Goal: Find specific page/section: Find specific page/section

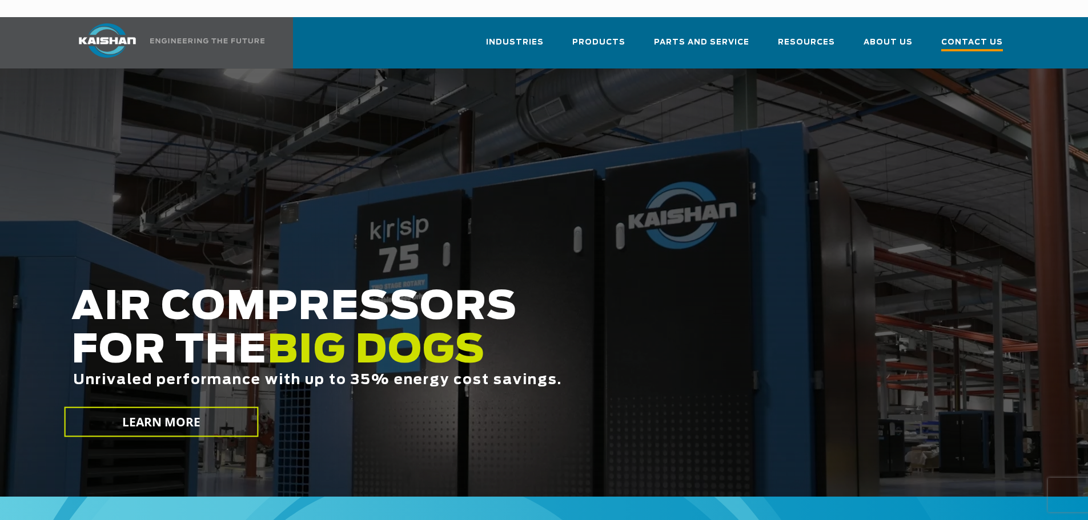
click at [967, 36] on span "Contact Us" at bounding box center [972, 43] width 62 height 15
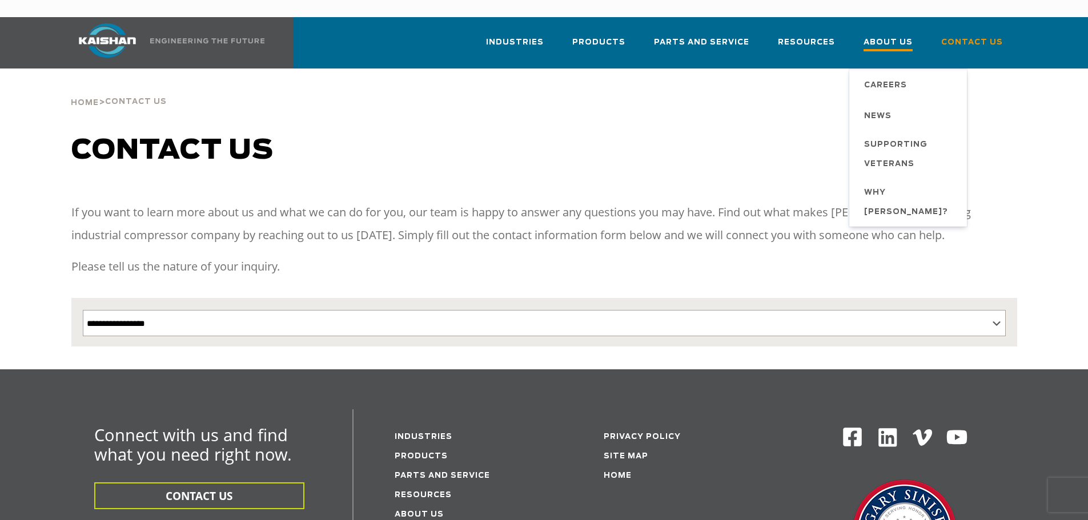
click at [889, 36] on span "About Us" at bounding box center [888, 43] width 49 height 15
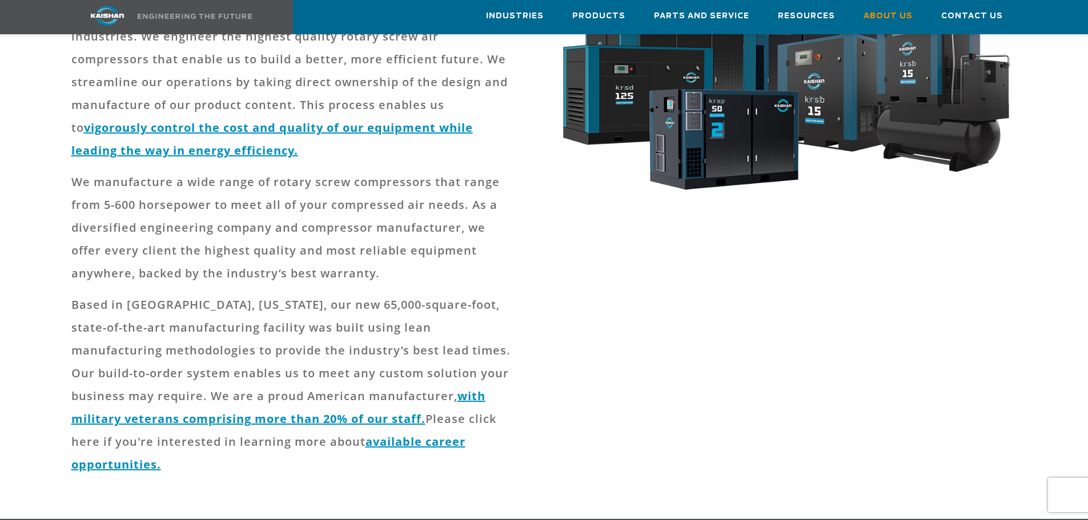
scroll to position [286, 0]
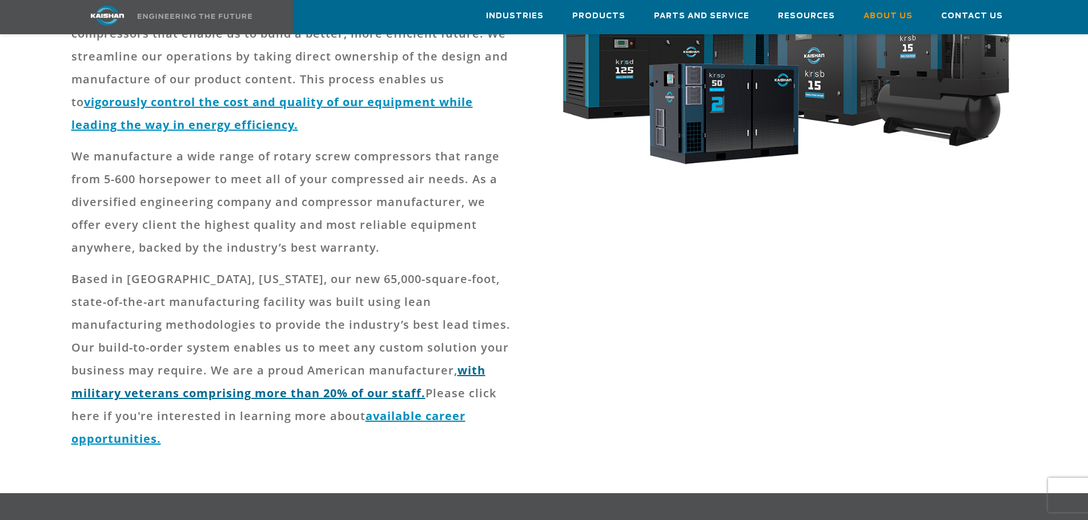
click at [466, 363] on link "with military veterans comprising more than 20% of our staff." at bounding box center [278, 382] width 414 height 38
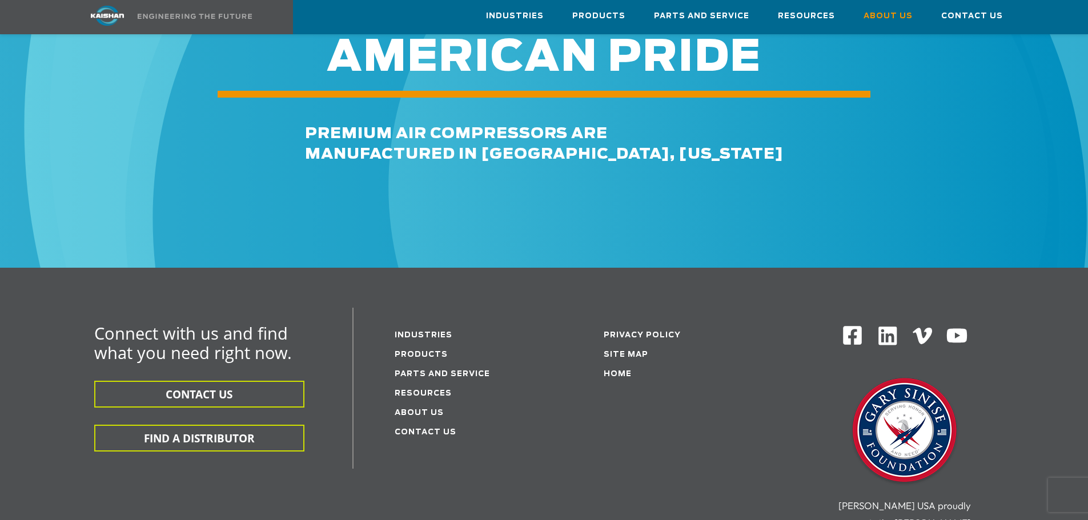
scroll to position [3941, 0]
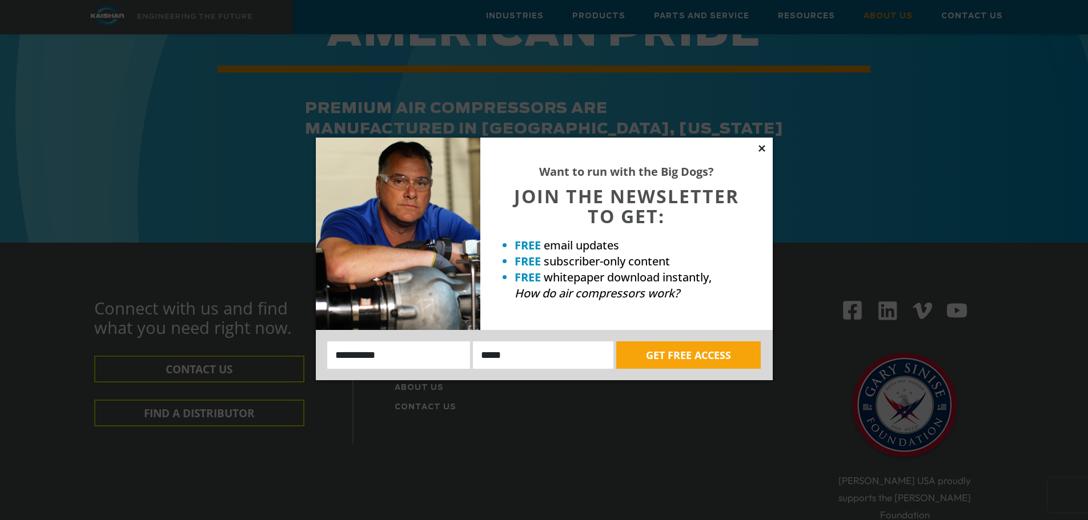
click at [760, 147] on icon at bounding box center [762, 148] width 6 height 6
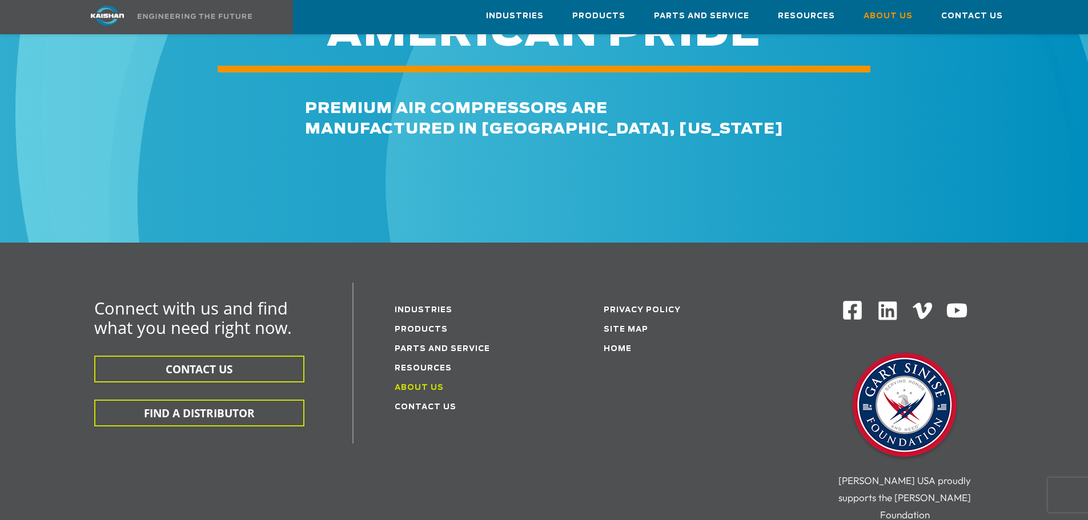
click at [424, 384] on link "About Us" at bounding box center [419, 387] width 49 height 7
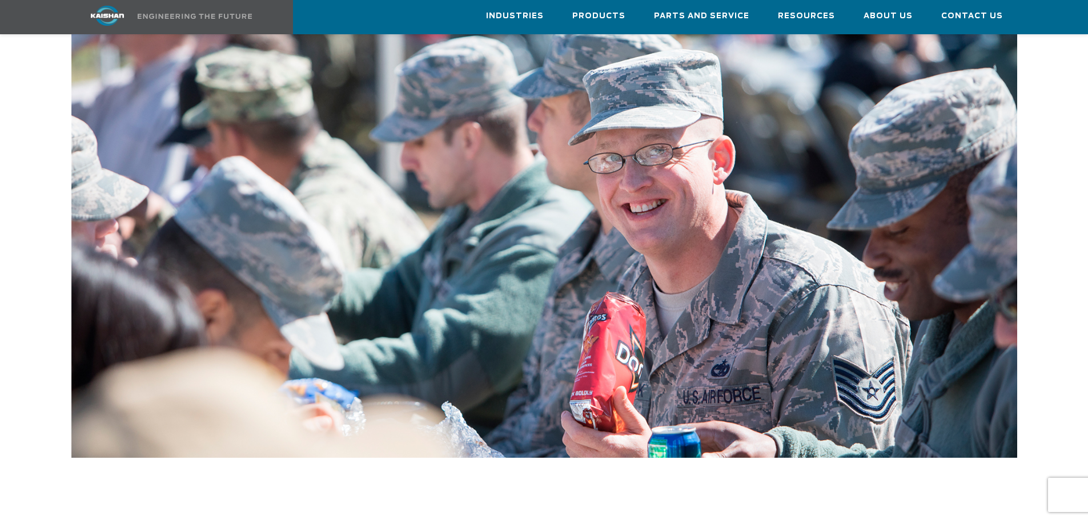
scroll to position [514, 0]
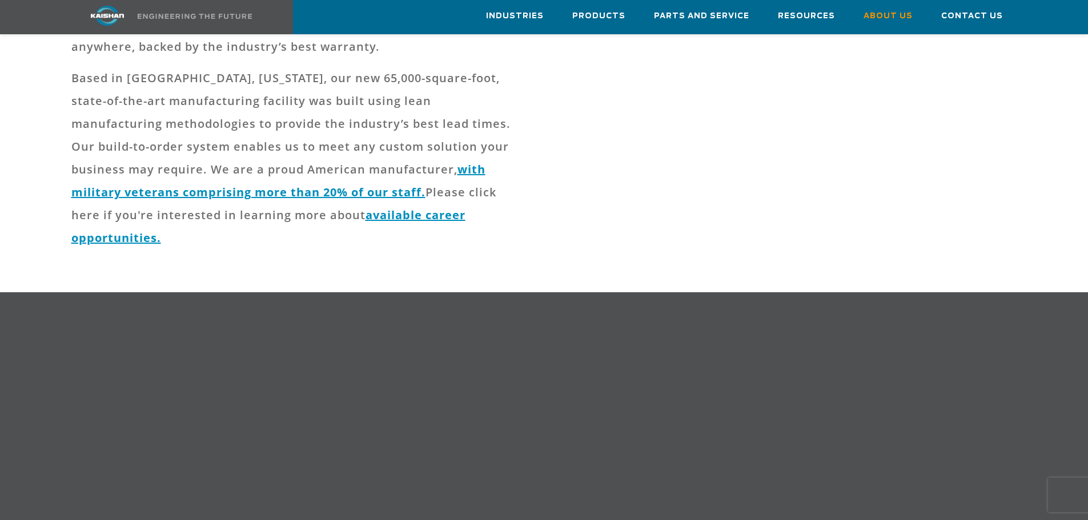
scroll to position [514, 0]
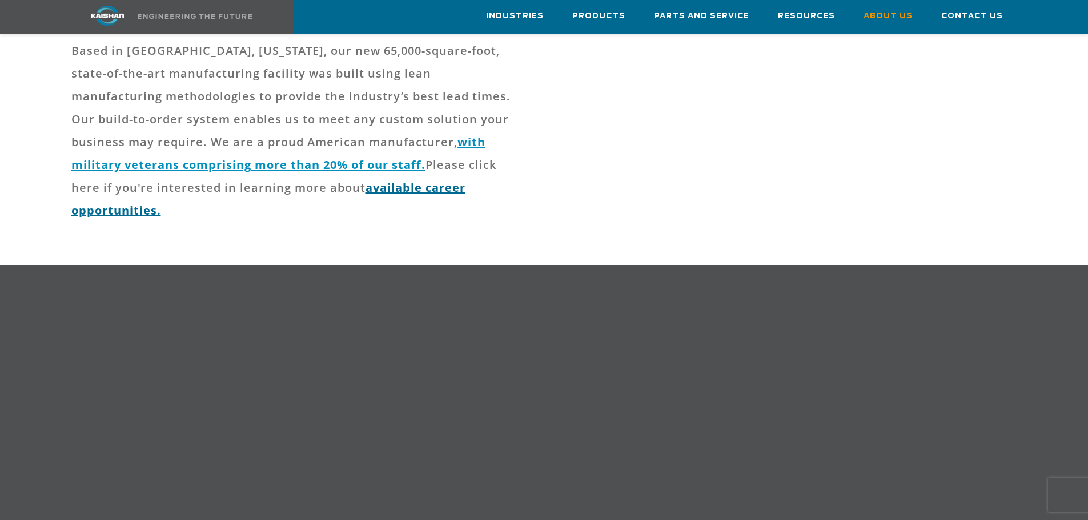
click at [408, 180] on link "available career opportunities." at bounding box center [268, 199] width 394 height 38
